Goal: Information Seeking & Learning: Learn about a topic

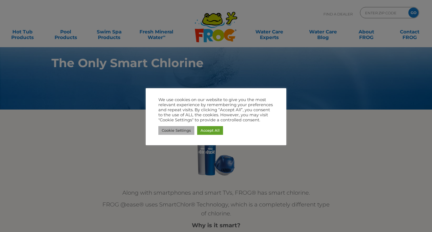
click at [172, 128] on link "Cookie Settings" at bounding box center [176, 130] width 36 height 9
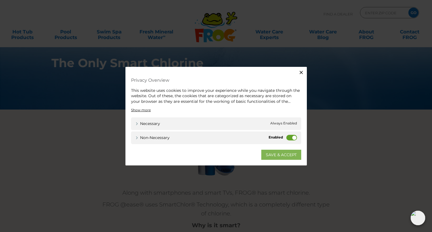
click at [280, 158] on link "SAVE & ACCEPT" at bounding box center [281, 155] width 40 height 10
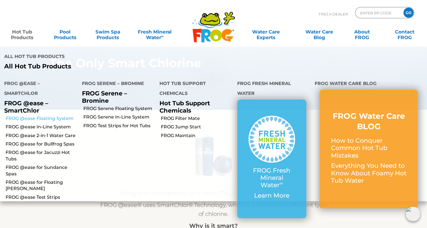
click at [40, 116] on link "FROG @ease Floating System" at bounding box center [42, 118] width 72 height 6
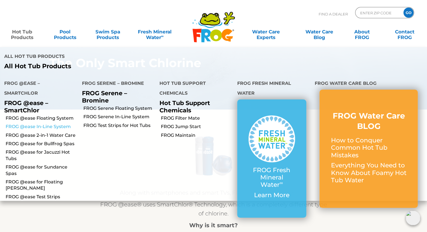
click at [42, 128] on link "FROG @ease In-Line System" at bounding box center [42, 127] width 72 height 6
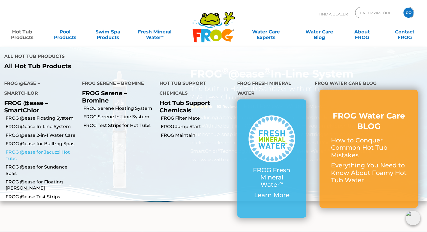
click at [44, 153] on link "FROG @ease for Jacuzzi Hot Tubs" at bounding box center [42, 155] width 72 height 13
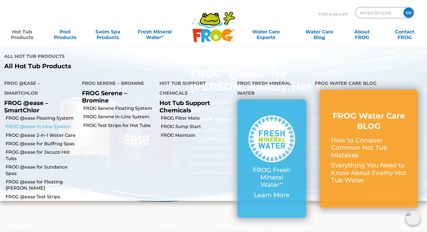
click at [37, 127] on link "FROG @ease In-Line System" at bounding box center [42, 127] width 72 height 6
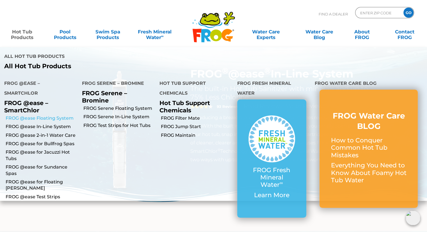
click at [30, 119] on link "FROG @ease Floating System" at bounding box center [42, 118] width 72 height 6
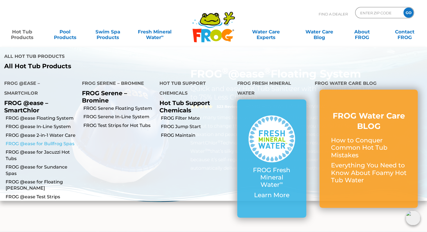
click at [43, 145] on link "FROG @ease for Bullfrog Spas" at bounding box center [42, 144] width 72 height 6
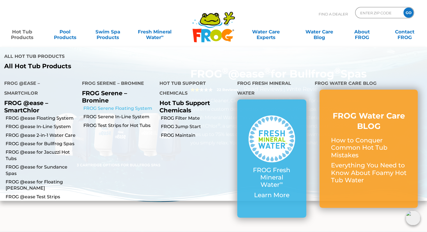
click at [114, 110] on link "FROG Serene Floating System" at bounding box center [119, 108] width 72 height 6
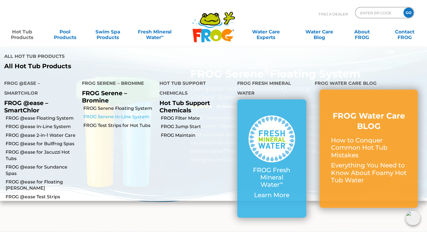
click at [112, 118] on link "FROG Serene In-Line System" at bounding box center [119, 117] width 72 height 6
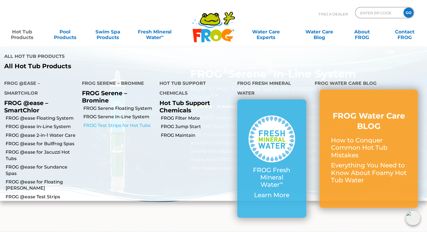
click at [113, 124] on link "FROG Test Strips for Hot Tubs" at bounding box center [119, 126] width 72 height 6
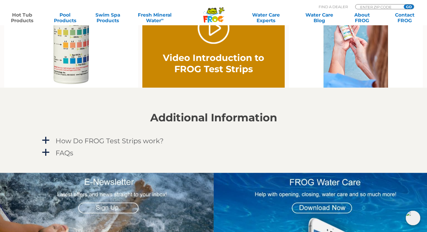
scroll to position [609, 0]
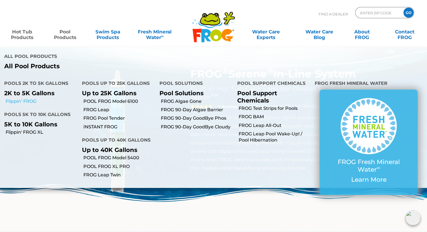
click at [26, 103] on link "Flippin’ FROG" at bounding box center [42, 101] width 72 height 6
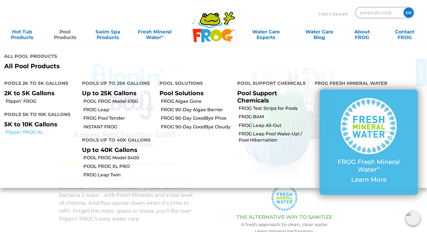
click at [30, 133] on link "Flippin' FROG XL" at bounding box center [42, 132] width 72 height 6
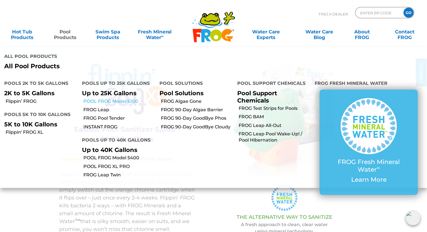
click at [103, 103] on link "POOL FROG Model 6100" at bounding box center [119, 101] width 72 height 6
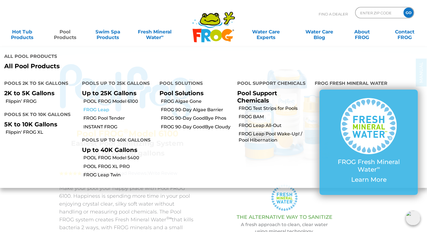
click at [96, 113] on link "FROG Leap" at bounding box center [119, 110] width 72 height 6
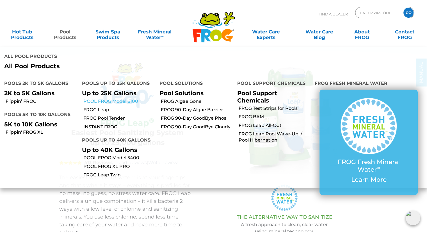
click at [96, 100] on link "POOL FROG Model 6100" at bounding box center [119, 101] width 72 height 6
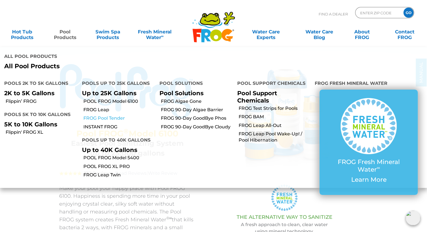
click at [102, 118] on link "FROG Pool Tender" at bounding box center [119, 118] width 72 height 6
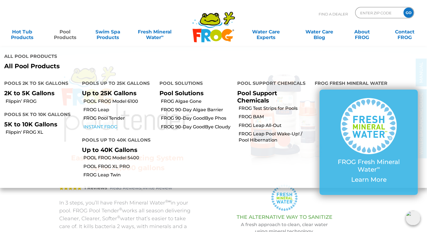
click at [98, 126] on link "INSTANT FROG" at bounding box center [119, 127] width 72 height 6
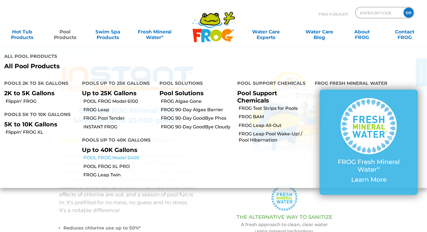
click at [98, 157] on link "POOL FROG Model 5400" at bounding box center [119, 158] width 72 height 6
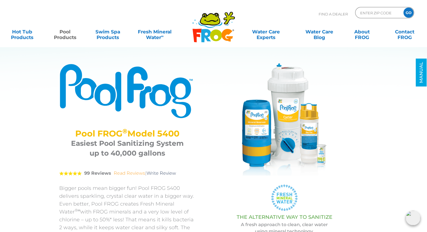
click at [137, 174] on link "Read Reviews" at bounding box center [129, 173] width 31 height 5
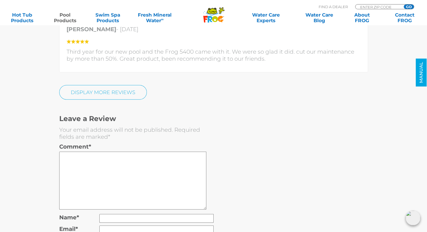
scroll to position [1503, 0]
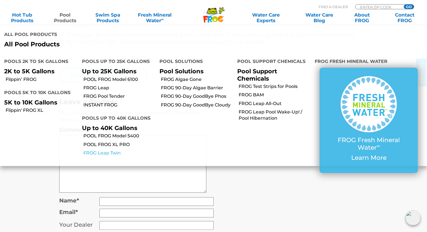
click at [115, 153] on link "FROG Leap Twin" at bounding box center [119, 153] width 72 height 6
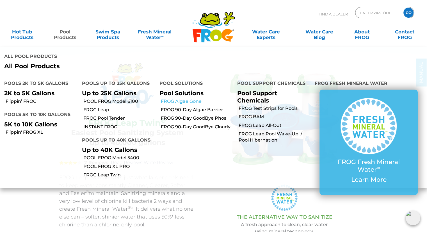
click at [179, 103] on link "FROG Algae Gone" at bounding box center [197, 101] width 72 height 6
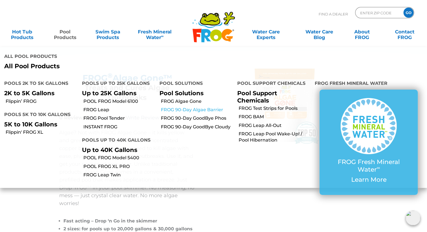
click at [184, 109] on link "FROG 90-Day Algae Barrier" at bounding box center [197, 110] width 72 height 6
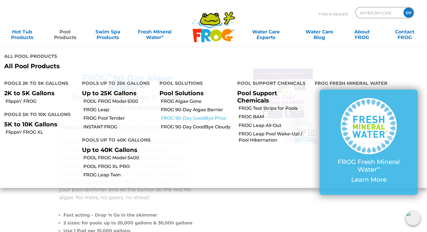
click at [183, 116] on link "FROG 90-Day GoodBye Phos" at bounding box center [197, 118] width 72 height 6
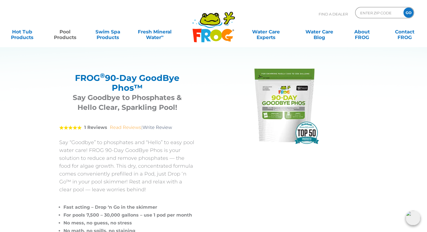
click at [121, 128] on link "Read Reviews" at bounding box center [125, 127] width 31 height 5
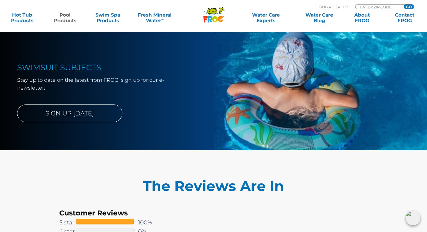
scroll to position [1930, 0]
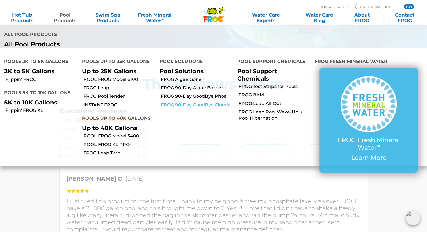
click at [191, 106] on link "FROG 90-Day GoodBye Cloudy" at bounding box center [197, 105] width 72 height 6
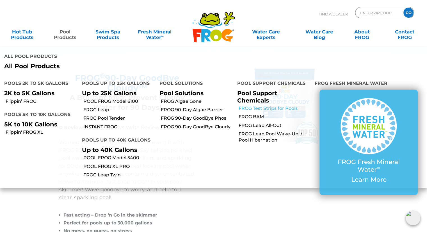
click at [248, 107] on link "FROG Test Strips for Pools" at bounding box center [275, 108] width 72 height 6
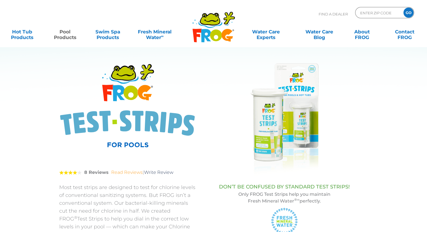
click at [122, 173] on link "Read Reviews" at bounding box center [126, 172] width 31 height 5
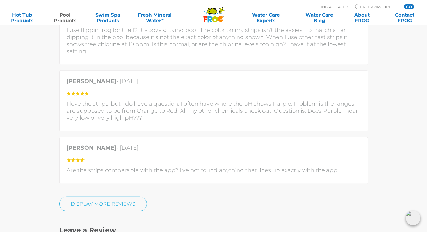
scroll to position [1624, 0]
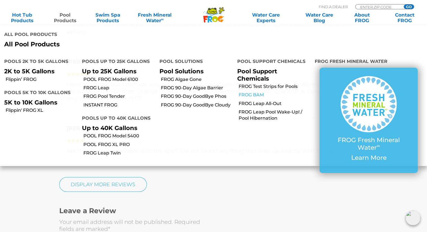
click at [256, 95] on link "FROG BAM" at bounding box center [275, 95] width 72 height 6
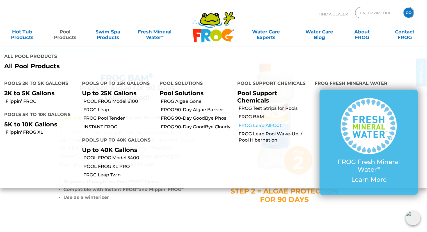
click at [256, 126] on link "FROG Leap All-Out" at bounding box center [275, 126] width 72 height 6
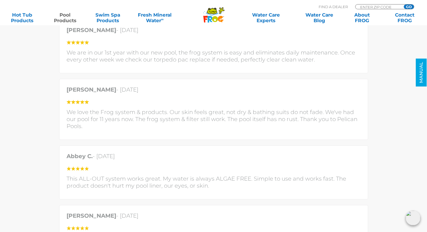
scroll to position [1692, 0]
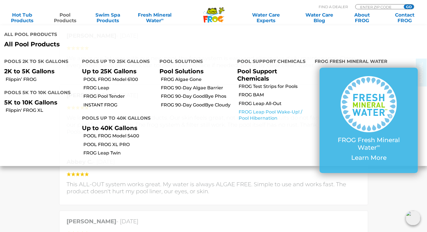
click at [262, 112] on link "FROG Leap Pool Wake-Up! / Pool Hibernation" at bounding box center [275, 115] width 72 height 13
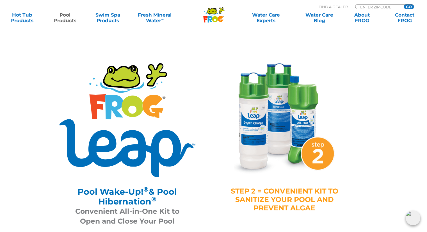
scroll to position [203, 0]
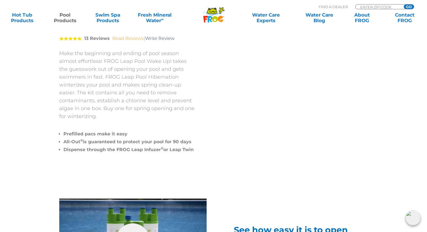
click at [125, 39] on link "Read Reviews" at bounding box center [127, 38] width 31 height 5
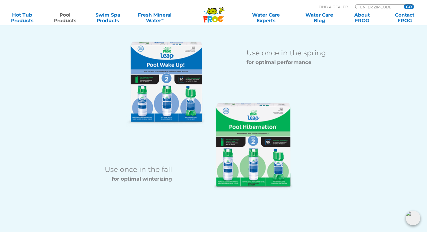
scroll to position [0, 0]
